Goal: Transaction & Acquisition: Purchase product/service

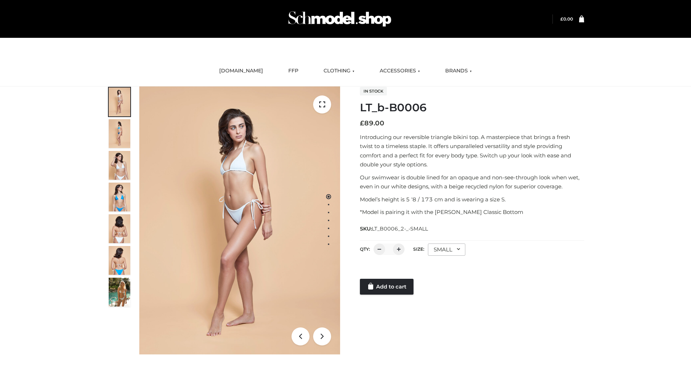
click at [387, 287] on link "Add to cart" at bounding box center [387, 287] width 54 height 16
